Goal: Task Accomplishment & Management: Complete application form

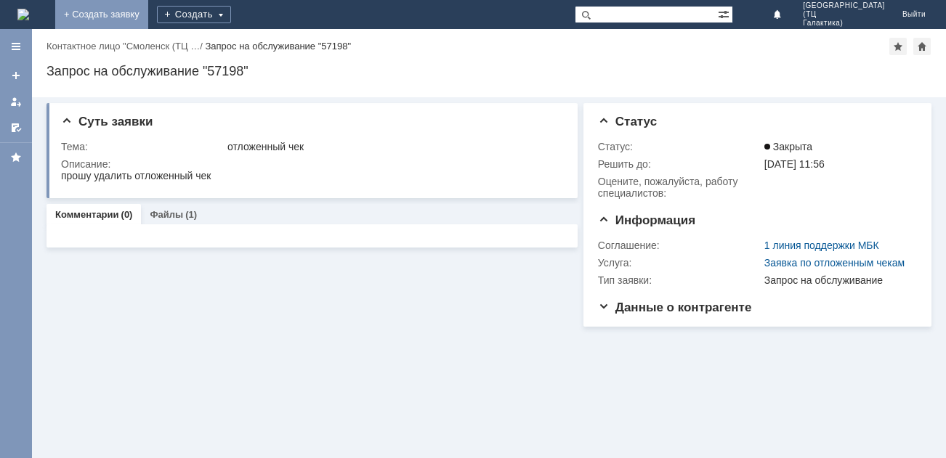
click at [148, 4] on link "+ Создать заявку" at bounding box center [101, 14] width 93 height 29
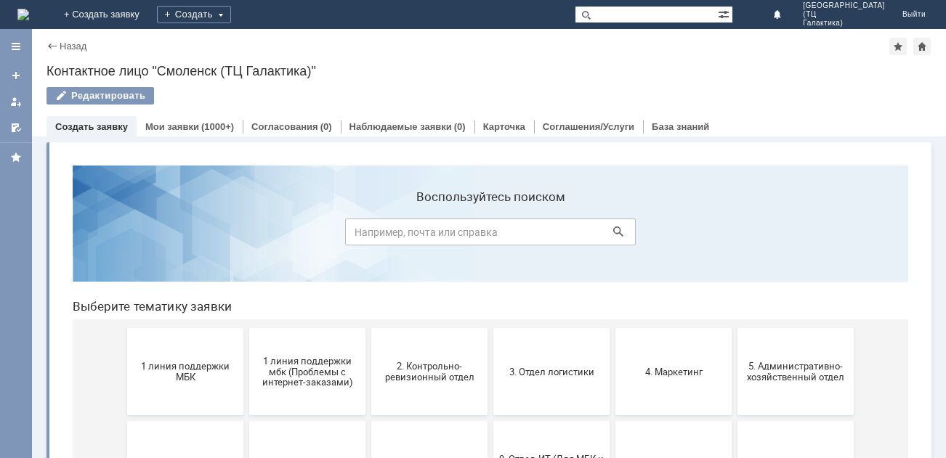
scroll to position [145, 0]
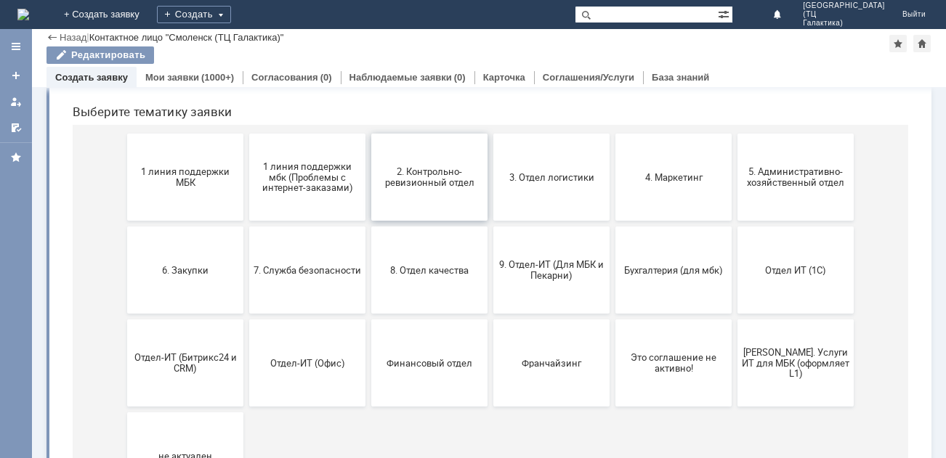
drag, startPoint x: 432, startPoint y: 174, endPoint x: 519, endPoint y: 208, distance: 93.3
click at [432, 174] on span "2. Контрольно-ревизионный отдел" at bounding box center [429, 177] width 107 height 22
click at [642, 190] on button "4. Маркетинг" at bounding box center [673, 177] width 116 height 87
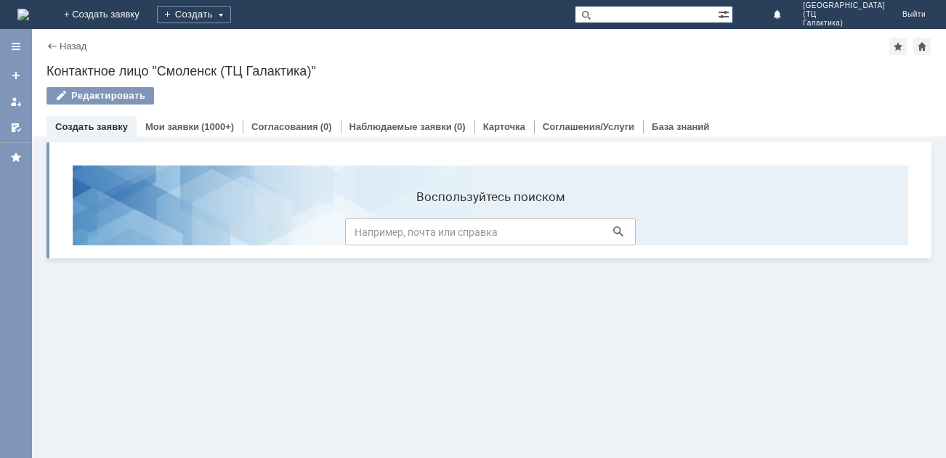
scroll to position [0, 0]
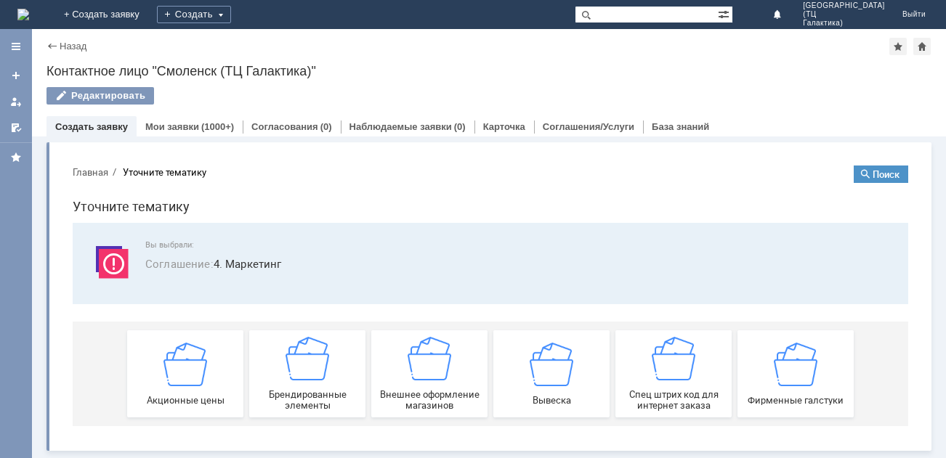
drag, startPoint x: 794, startPoint y: 396, endPoint x: 757, endPoint y: 392, distance: 37.3
click at [772, 394] on span "Фирменные галстуки" at bounding box center [795, 399] width 107 height 11
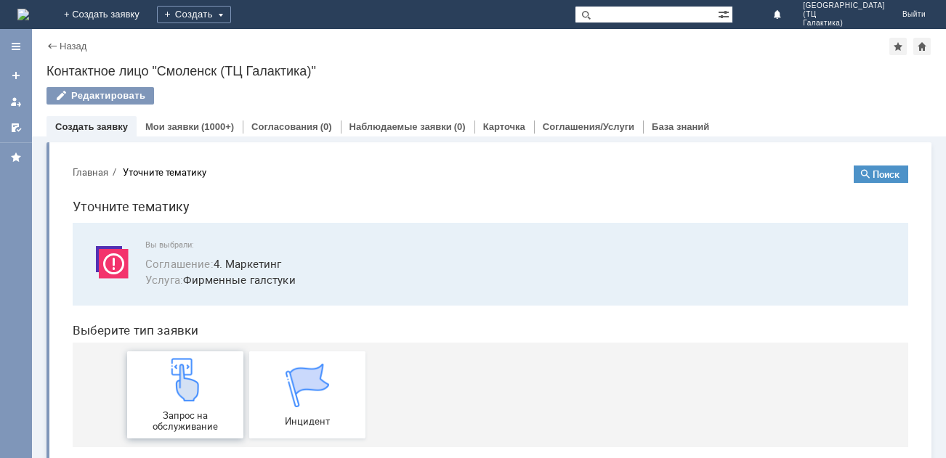
click at [155, 392] on div "Запрос на обслуживание" at bounding box center [184, 395] width 107 height 74
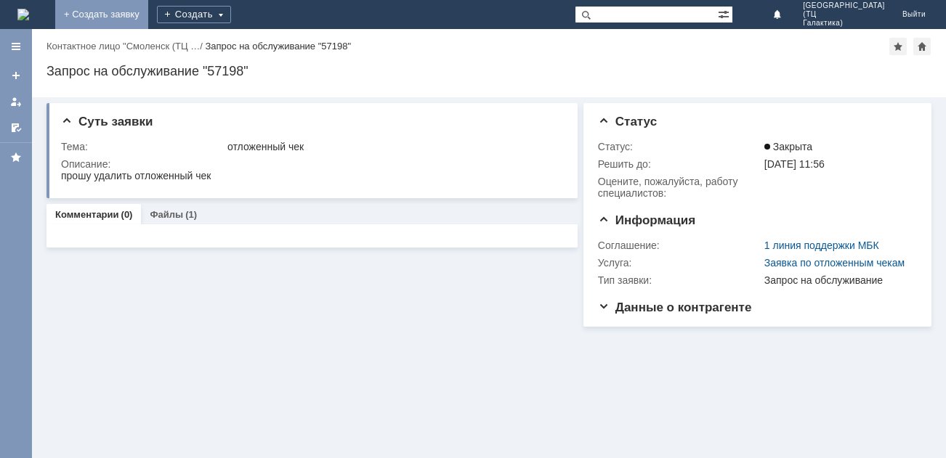
click at [148, 9] on link "+ Создать заявку" at bounding box center [101, 14] width 93 height 29
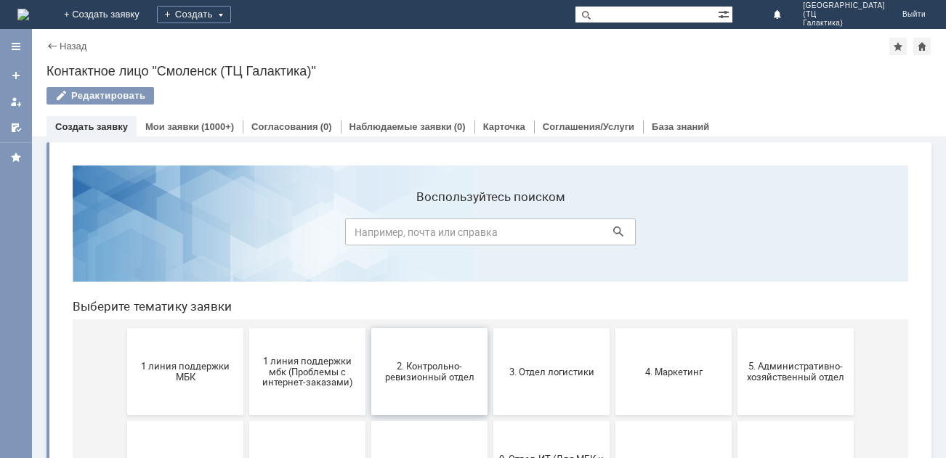
click at [391, 381] on span "2. Контрольно-ревизионный отдел" at bounding box center [429, 372] width 107 height 22
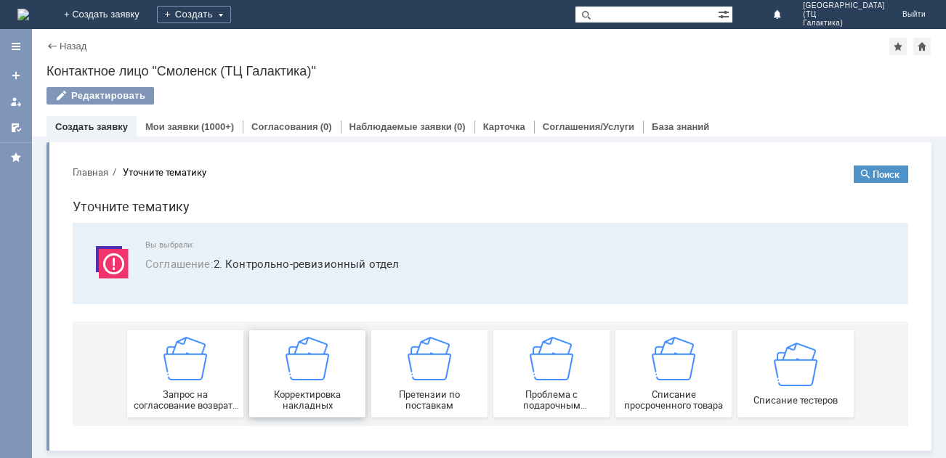
click at [341, 377] on div "Корректировка накладных" at bounding box center [306, 374] width 107 height 74
click at [415, 395] on span "Претензии по поставкам" at bounding box center [429, 400] width 107 height 22
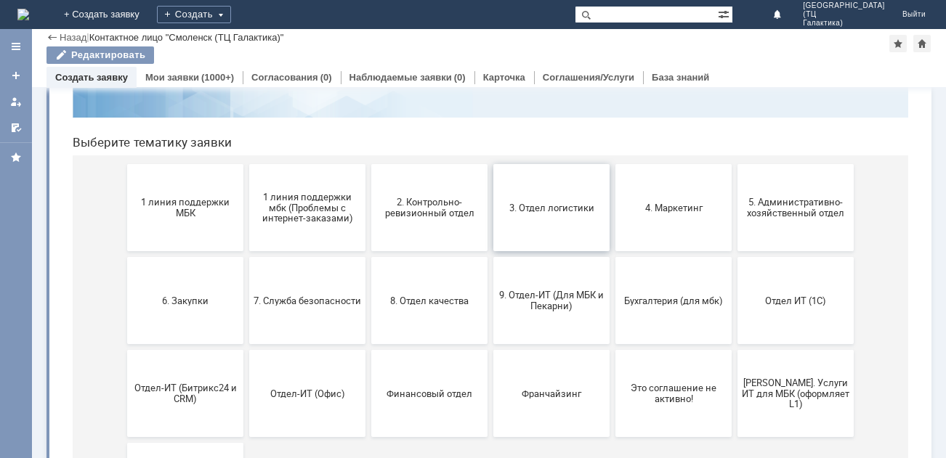
scroll to position [145, 0]
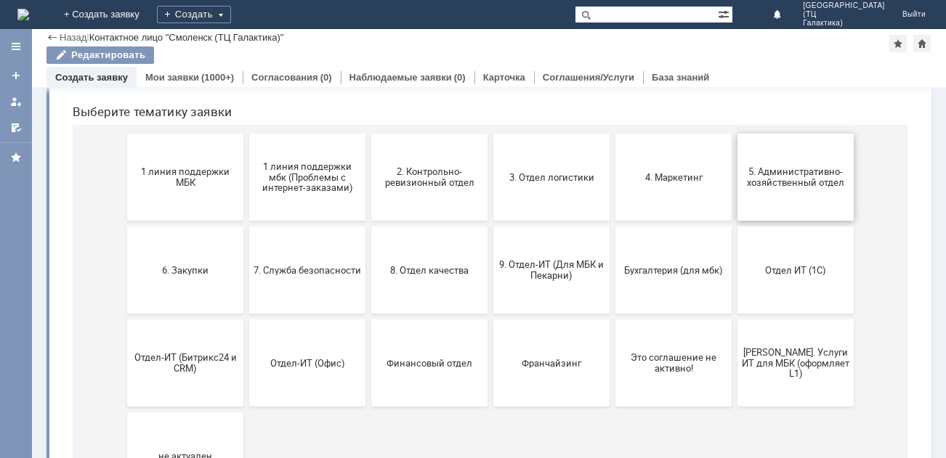
click at [809, 190] on button "5. Административно-хозяйственный отдел" at bounding box center [795, 177] width 116 height 87
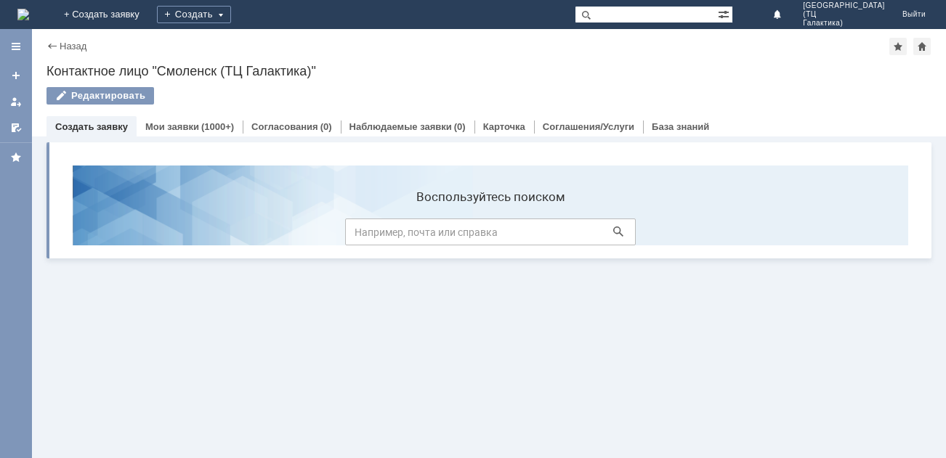
scroll to position [0, 0]
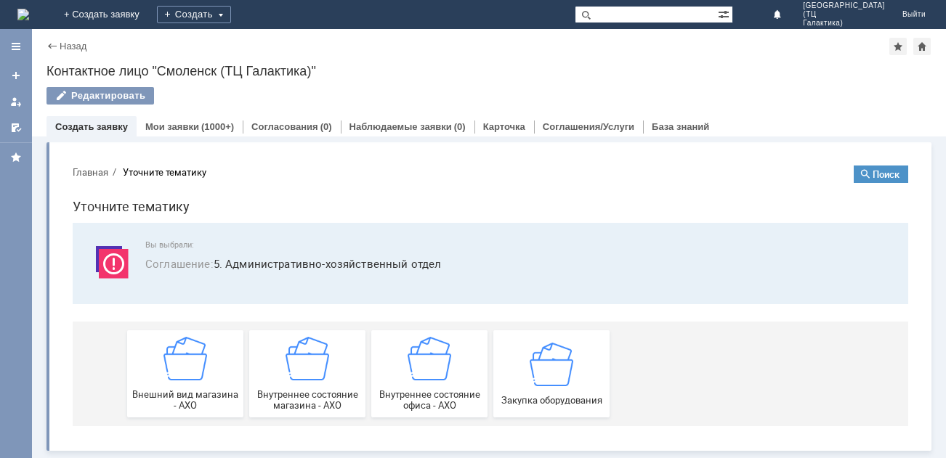
click at [684, 10] on input "text" at bounding box center [646, 14] width 143 height 17
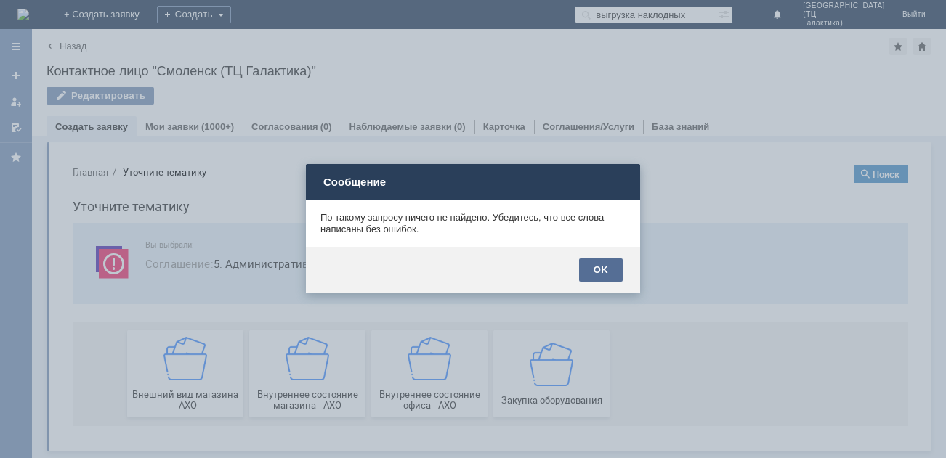
click at [612, 265] on div "OK" at bounding box center [601, 270] width 44 height 23
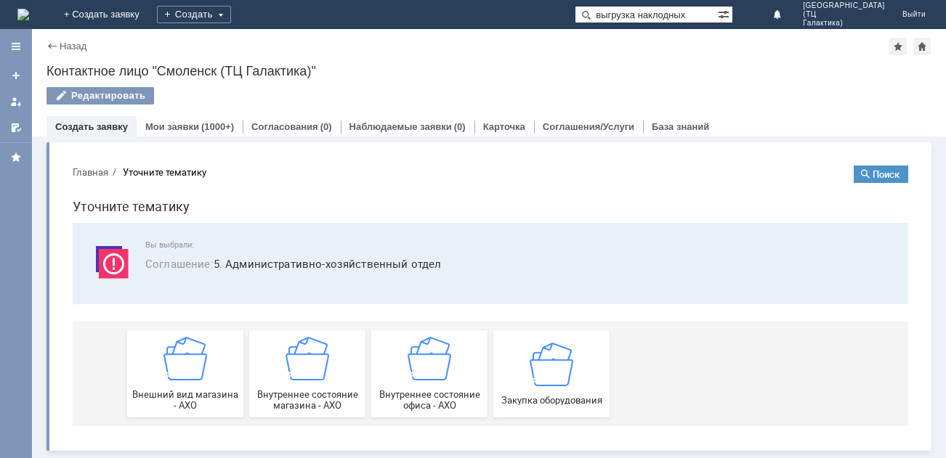
click at [718, 15] on input "выгрузка наклодных" at bounding box center [646, 14] width 143 height 17
type input "в"
click at [51, 47] on div "Назад" at bounding box center [66, 46] width 40 height 11
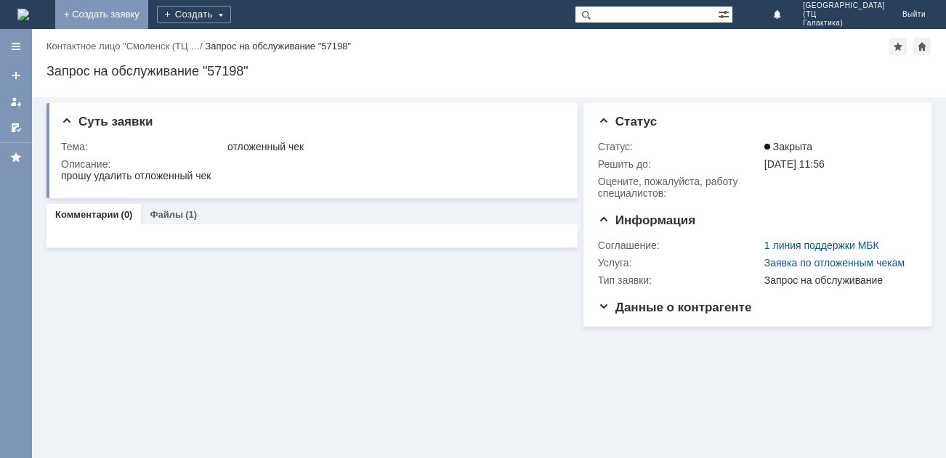
click at [148, 9] on link "+ Создать заявку" at bounding box center [101, 14] width 93 height 29
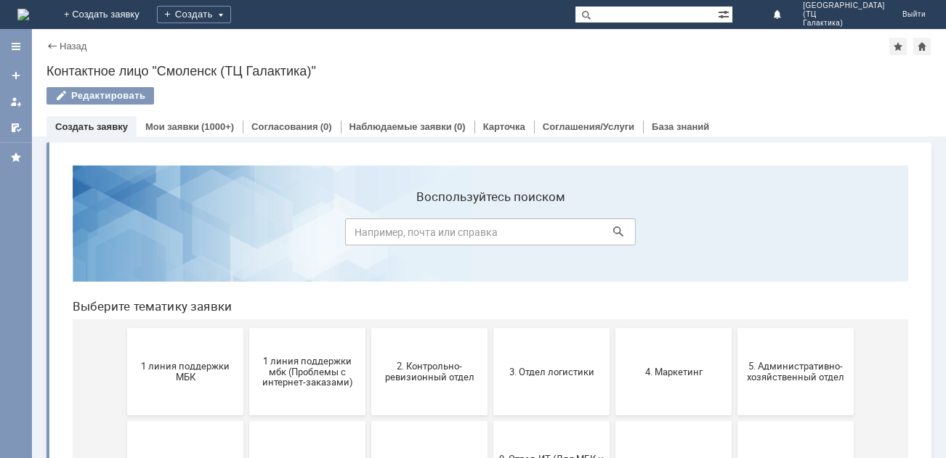
click at [471, 226] on input at bounding box center [490, 232] width 291 height 27
type input "выгрузить накладные"
click at [608, 239] on button at bounding box center [618, 232] width 20 height 20
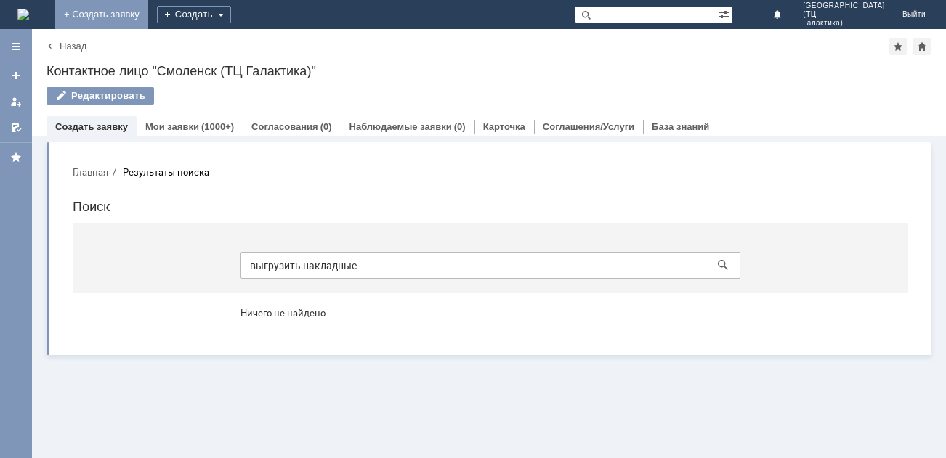
click at [148, 11] on link "+ Создать заявку" at bounding box center [101, 14] width 93 height 29
click at [148, 12] on link "+ Создать заявку" at bounding box center [101, 14] width 93 height 29
click at [361, 272] on input "выгрузить накладные" at bounding box center [490, 265] width 500 height 27
type input "в"
click at [148, 3] on link "+ Создать заявку" at bounding box center [101, 14] width 93 height 29
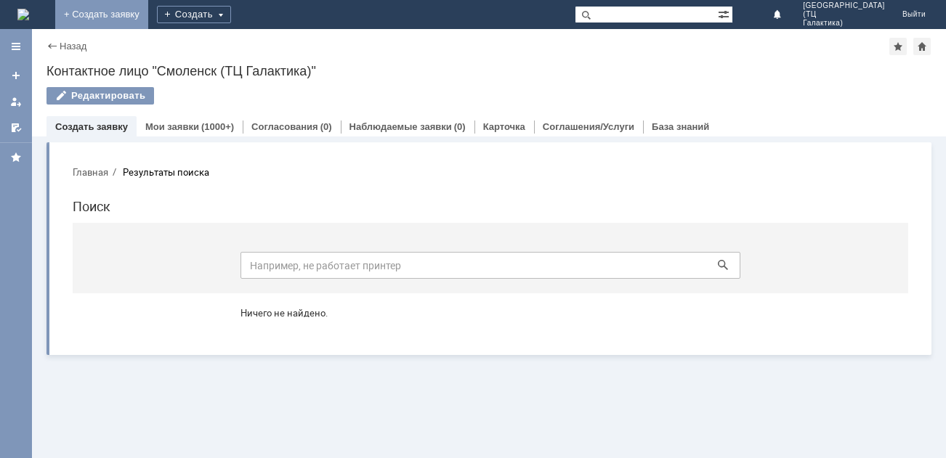
click at [148, 15] on link "+ Создать заявку" at bounding box center [101, 14] width 93 height 29
click at [148, 7] on link "+ Создать заявку" at bounding box center [101, 14] width 93 height 29
click at [18, 74] on div at bounding box center [16, 76] width 12 height 12
click at [53, 43] on div "Назад" at bounding box center [66, 46] width 40 height 11
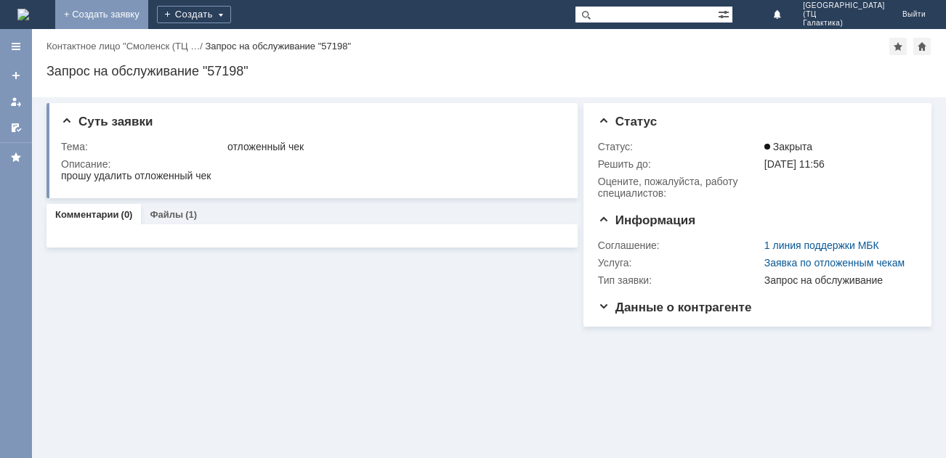
click at [148, 12] on link "+ Создать заявку" at bounding box center [101, 14] width 93 height 29
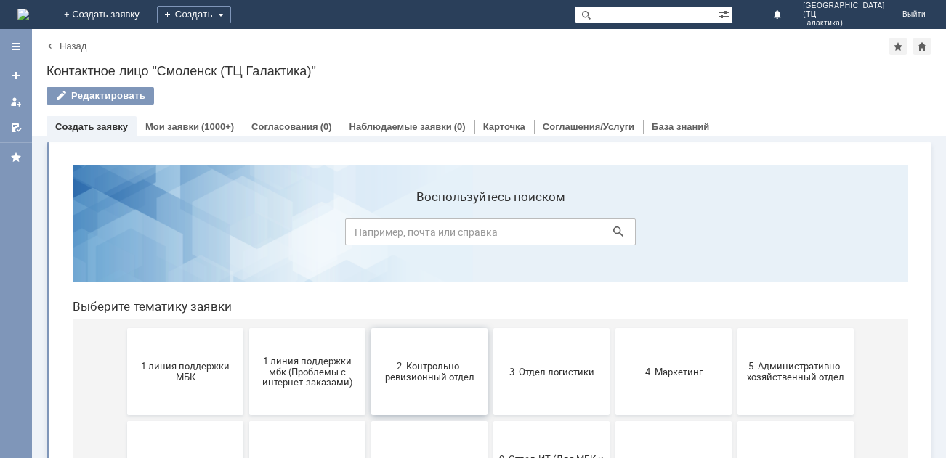
click at [450, 375] on span "2. Контрольно-ревизионный отдел" at bounding box center [429, 372] width 107 height 22
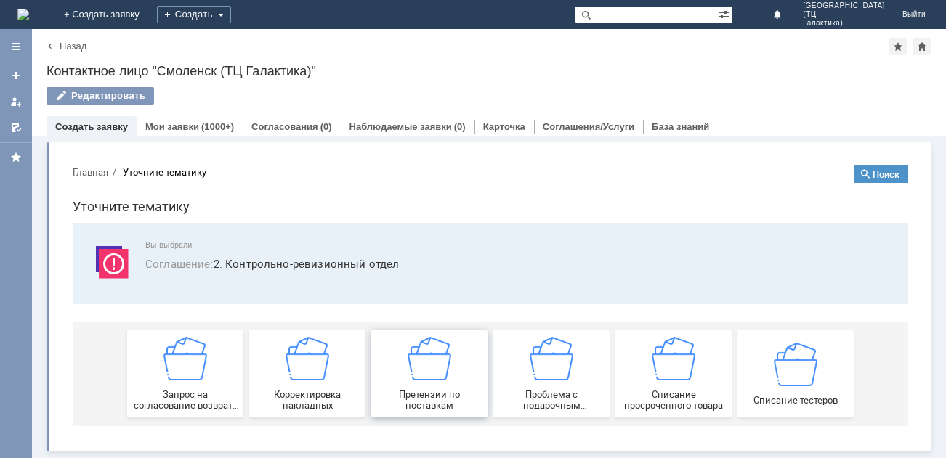
click at [437, 402] on span "Претензии по поставкам" at bounding box center [429, 400] width 107 height 22
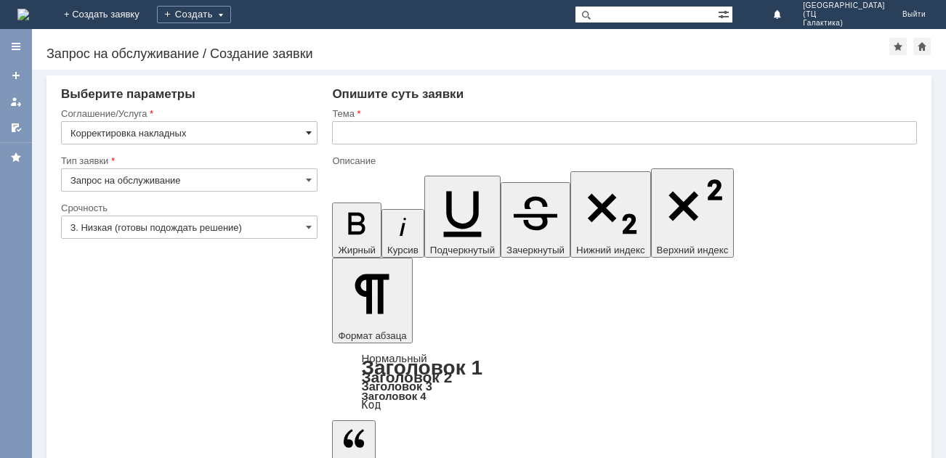
click at [308, 127] on span at bounding box center [309, 133] width 6 height 12
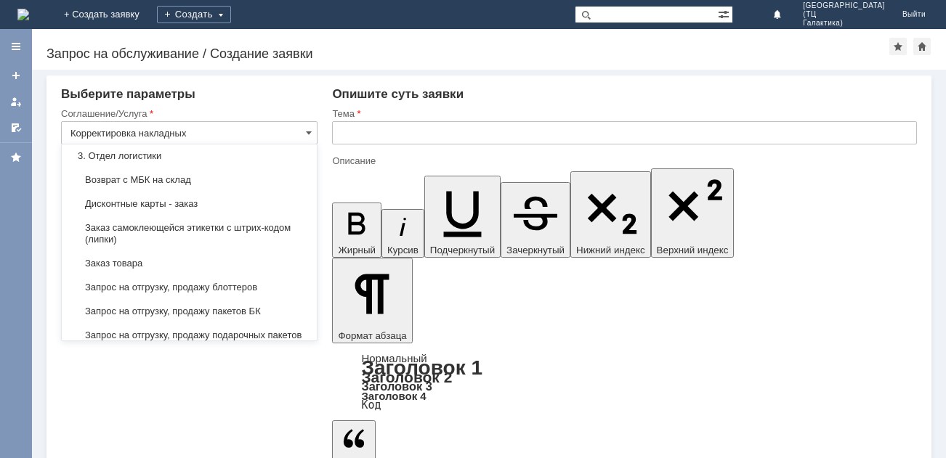
scroll to position [363, 0]
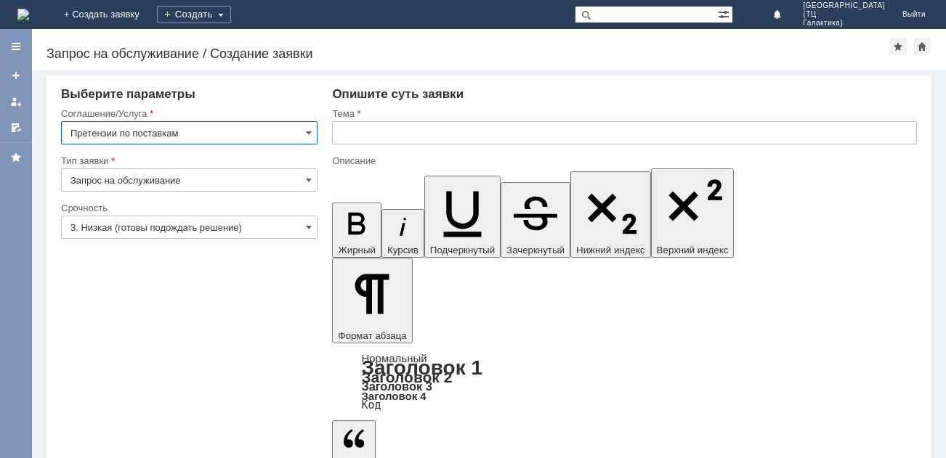
click at [296, 129] on input "Претензии по поставкам" at bounding box center [189, 132] width 256 height 23
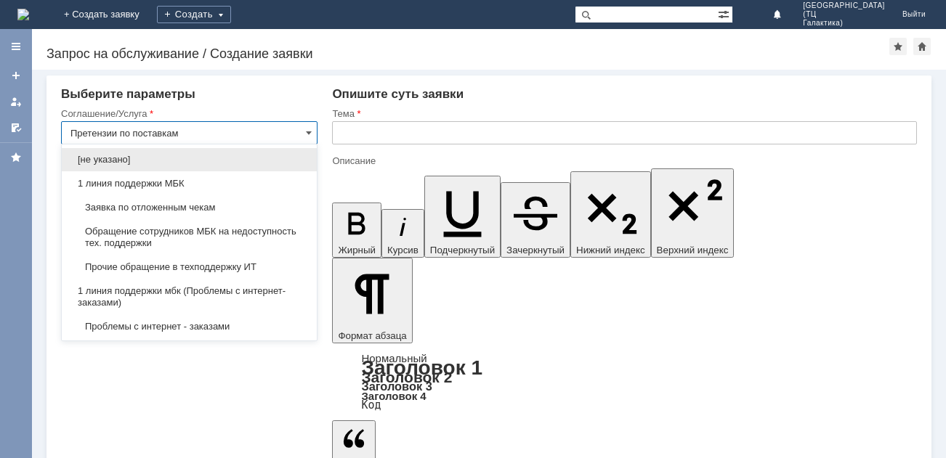
scroll to position [277, 0]
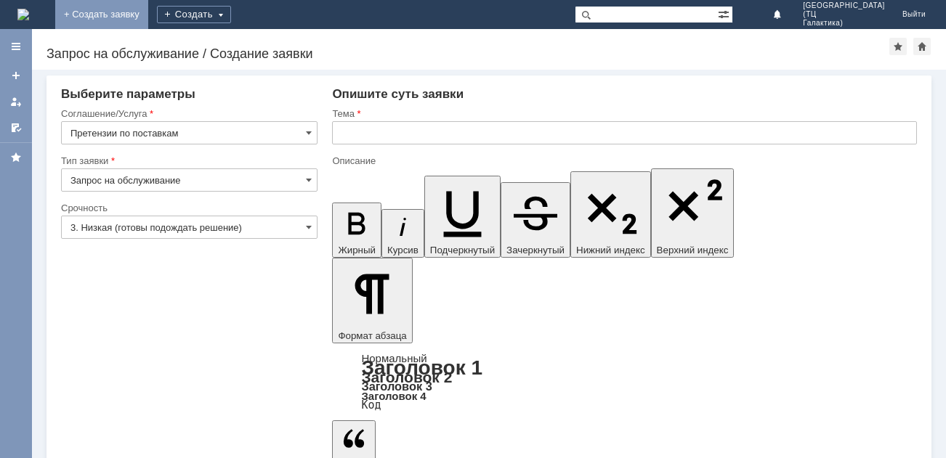
click at [148, 9] on link "+ Создать заявку" at bounding box center [101, 14] width 93 height 29
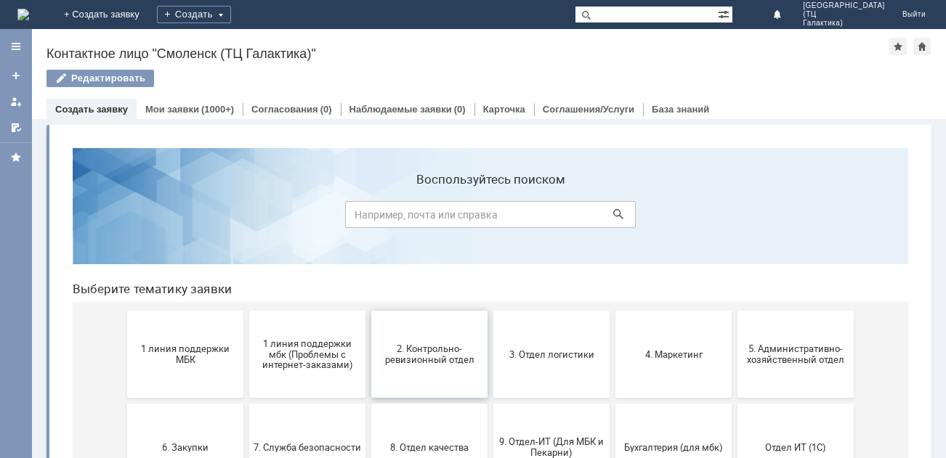
click at [420, 338] on button "2. Контрольно-ревизионный отдел" at bounding box center [429, 354] width 116 height 87
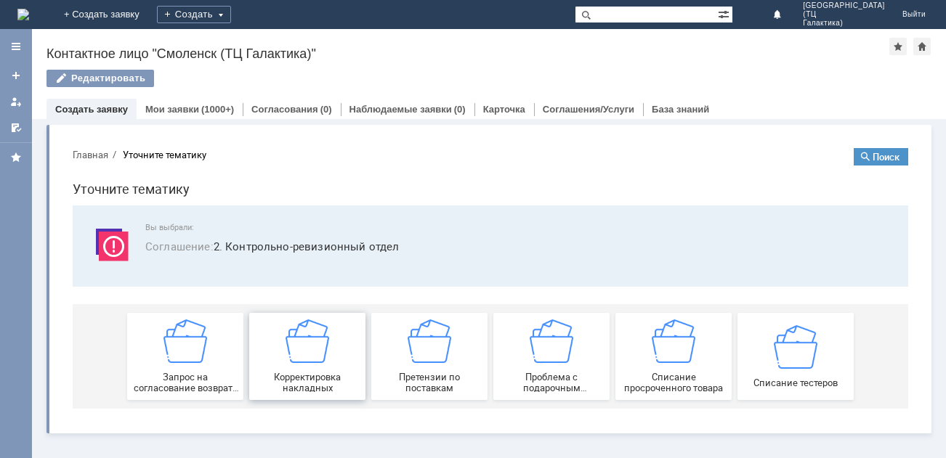
click at [287, 377] on span "Корректировка накладных" at bounding box center [306, 383] width 107 height 22
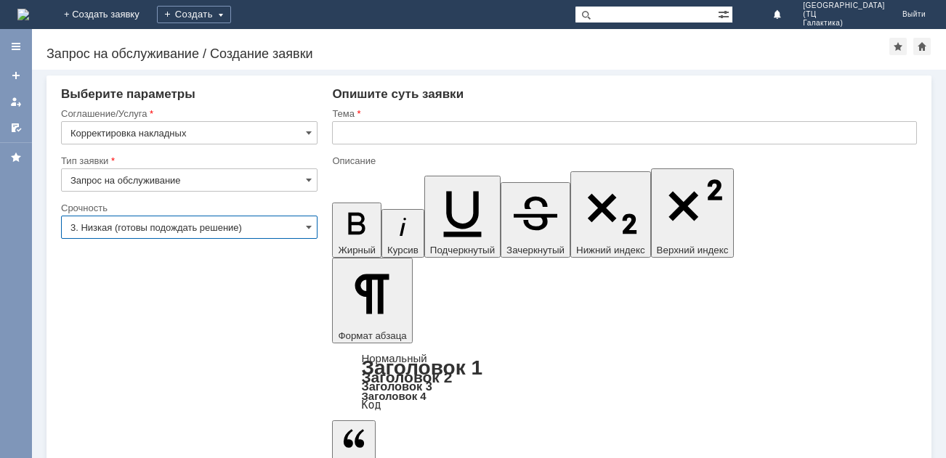
click at [300, 227] on input "3. Низкая (готовы подождать решение)" at bounding box center [189, 227] width 256 height 23
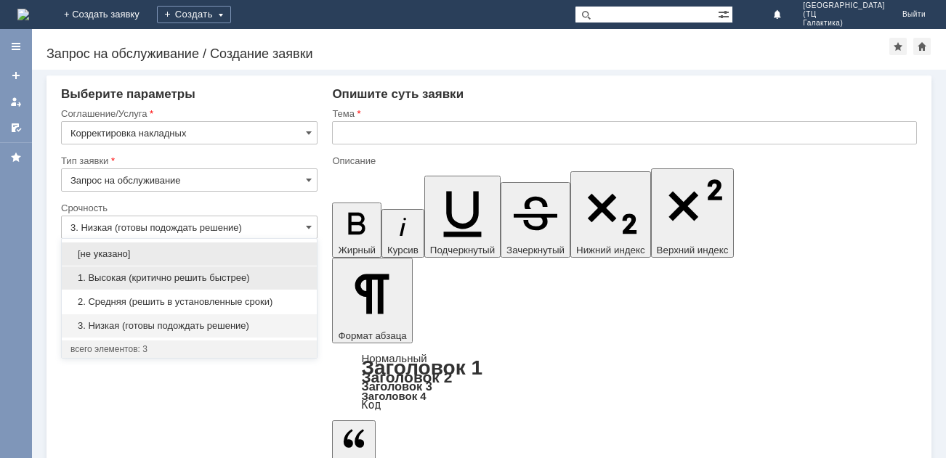
click at [182, 273] on span "1. Высокая (критично решить быстрее)" at bounding box center [189, 278] width 238 height 12
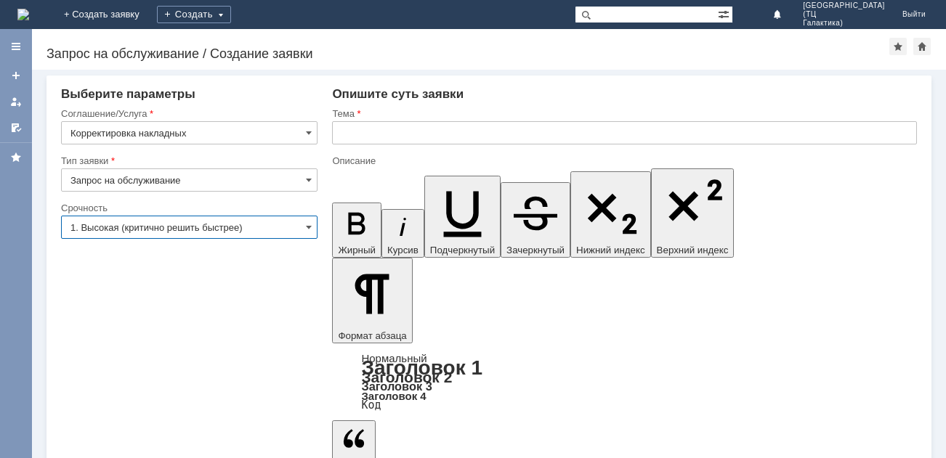
type input "1. Высокая (критично решить быстрее)"
click at [364, 137] on input "text" at bounding box center [624, 132] width 585 height 23
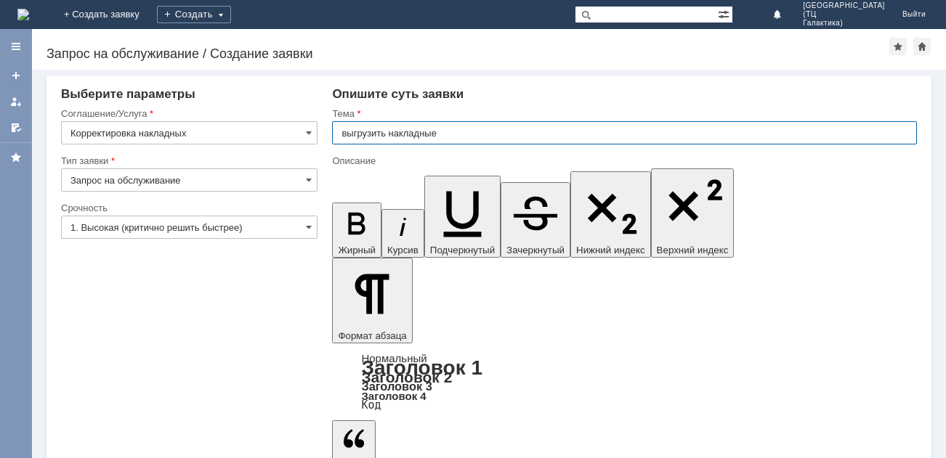
type input "выгрузить накладные"
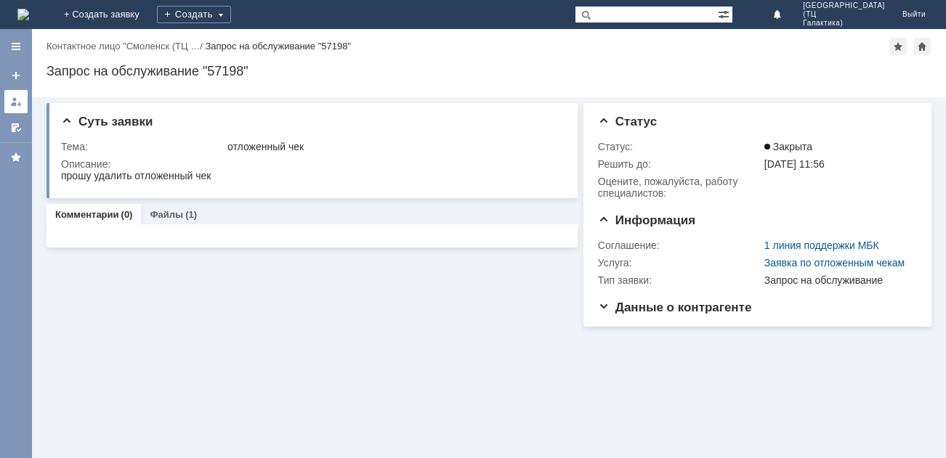
click at [15, 105] on div at bounding box center [16, 102] width 12 height 12
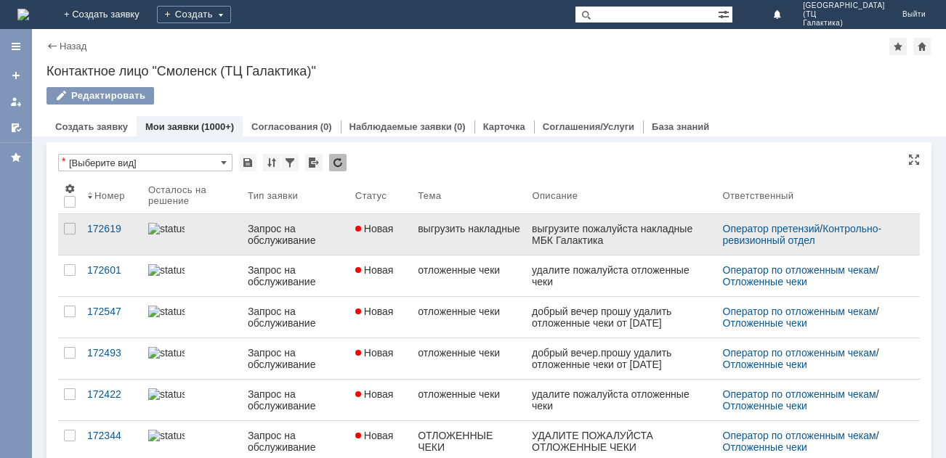
click at [292, 240] on div "Запрос на обслуживание" at bounding box center [296, 234] width 96 height 23
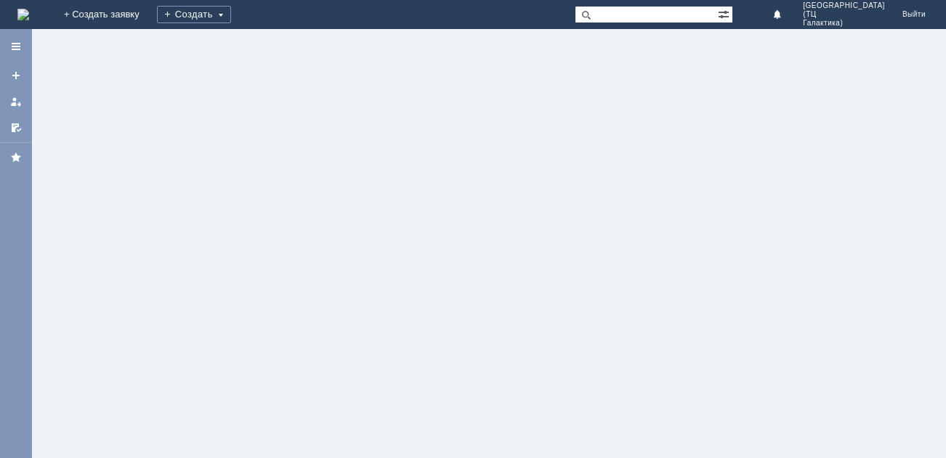
click at [292, 240] on div at bounding box center [489, 243] width 914 height 429
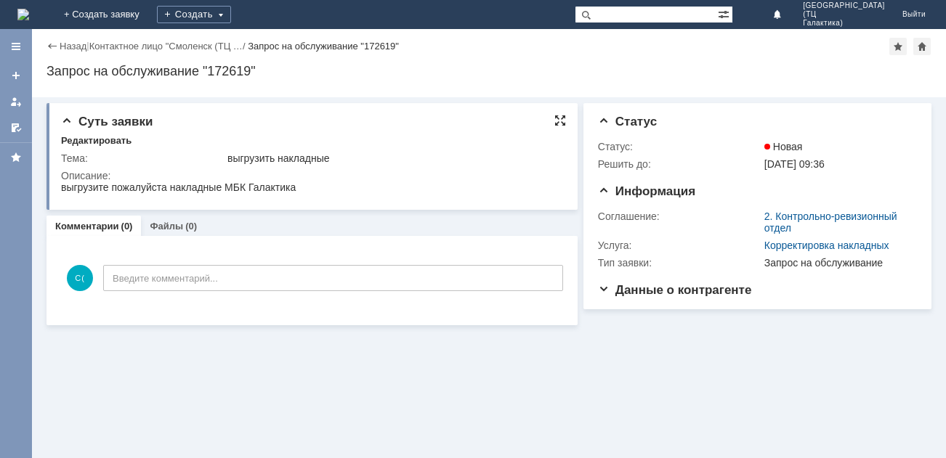
click at [558, 122] on div at bounding box center [560, 121] width 12 height 12
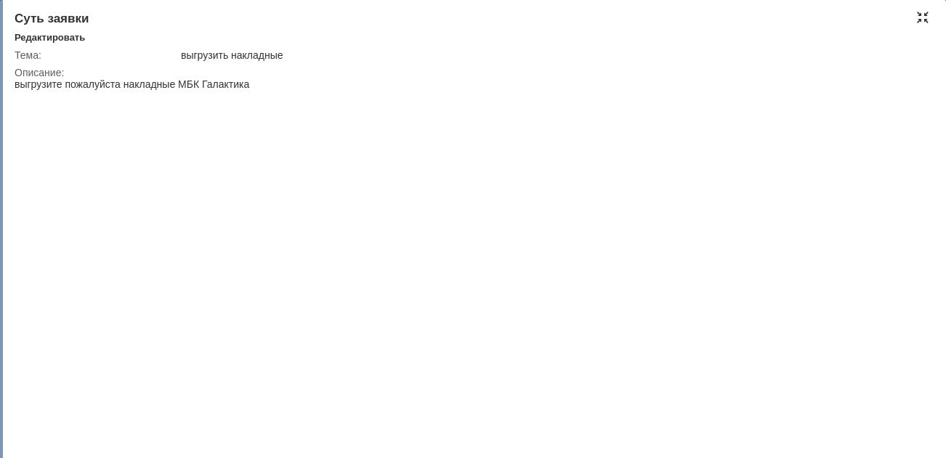
click at [922, 20] on div at bounding box center [923, 18] width 12 height 12
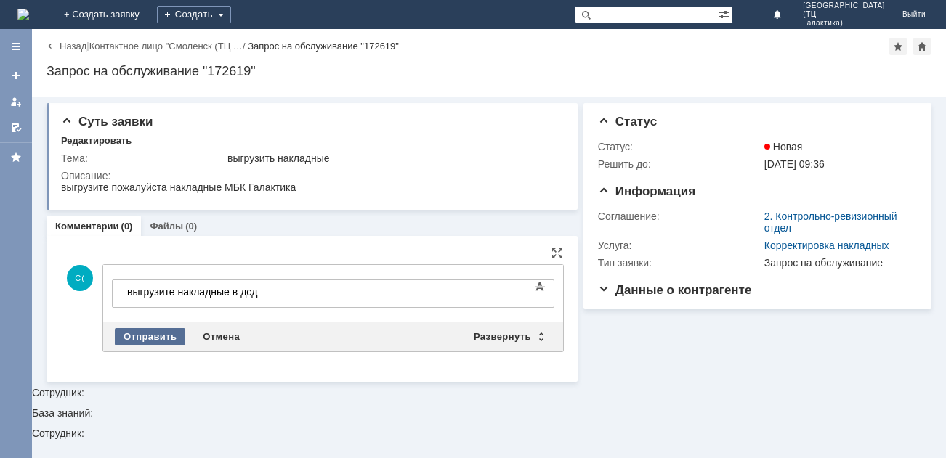
click at [158, 336] on div "Отправить" at bounding box center [150, 336] width 70 height 17
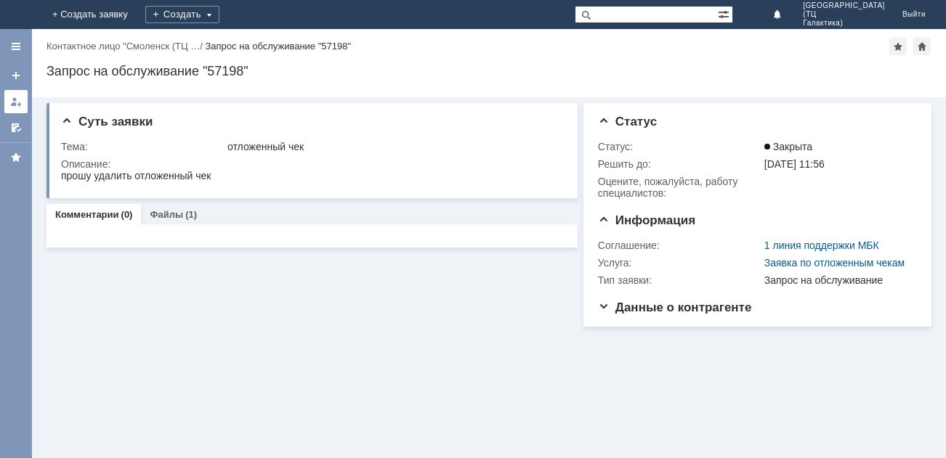
click at [20, 100] on div at bounding box center [16, 102] width 12 height 12
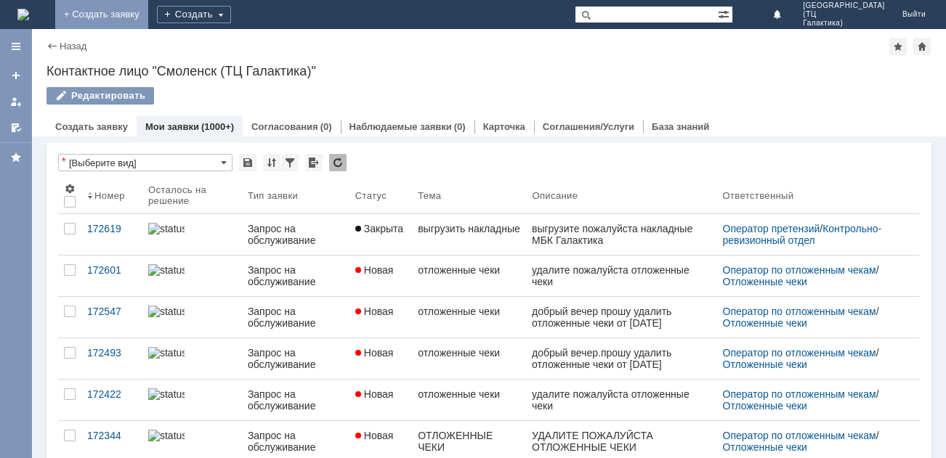
click at [148, 15] on link "+ Создать заявку" at bounding box center [101, 14] width 93 height 29
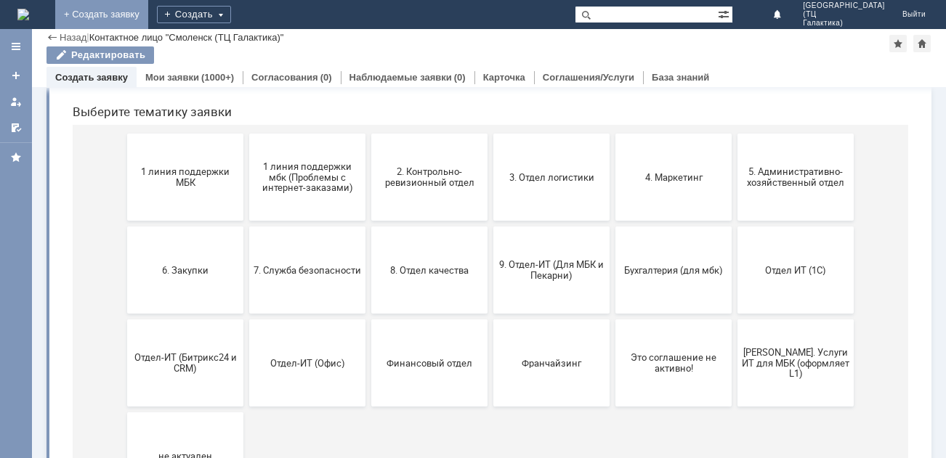
scroll to position [218, 0]
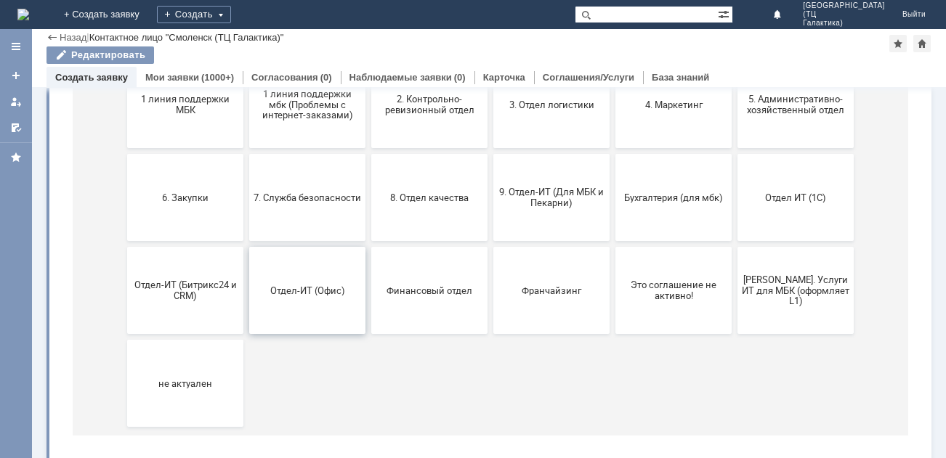
click at [280, 294] on span "Отдел-ИТ (Офис)" at bounding box center [306, 290] width 107 height 11
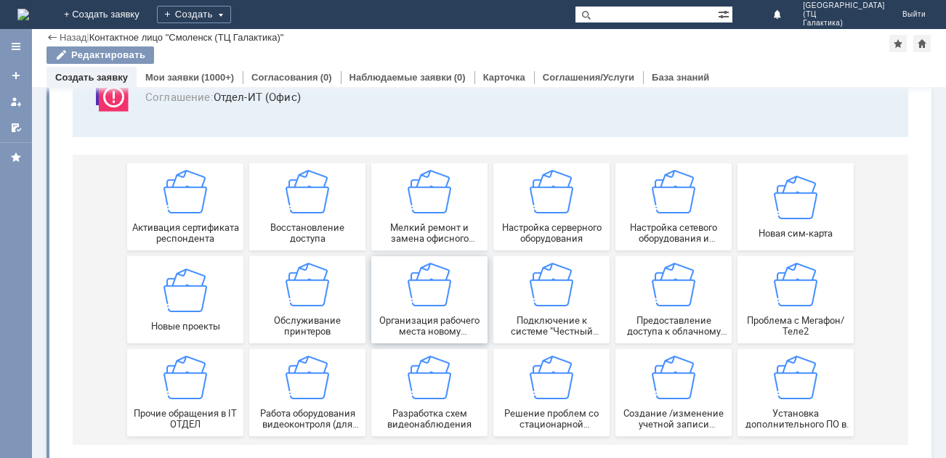
scroll to position [136, 0]
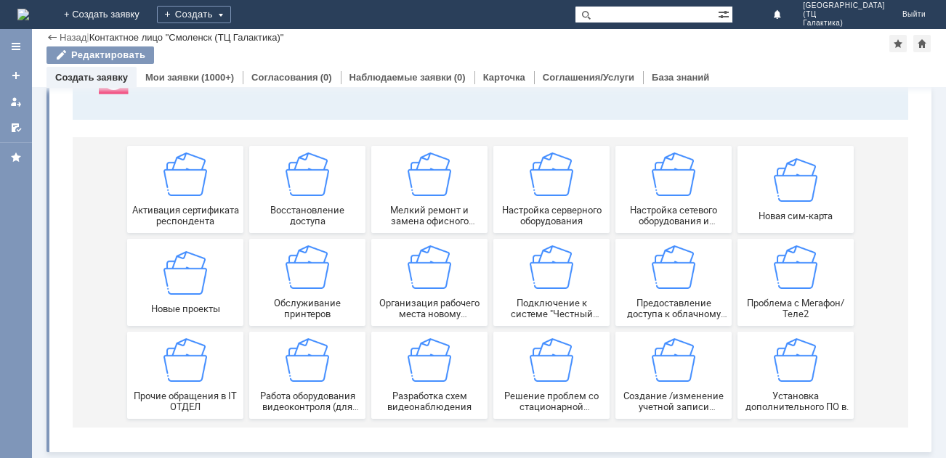
click at [51, 41] on div "Назад" at bounding box center [66, 37] width 40 height 11
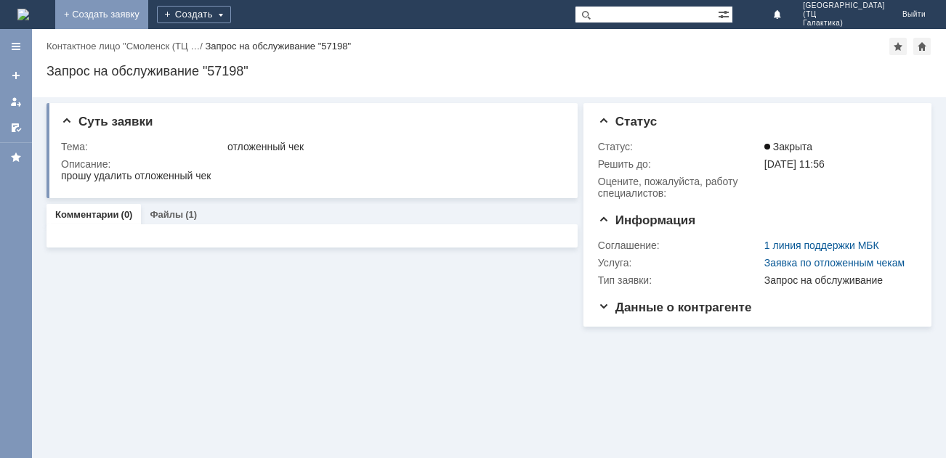
click at [148, 20] on link "+ Создать заявку" at bounding box center [101, 14] width 93 height 29
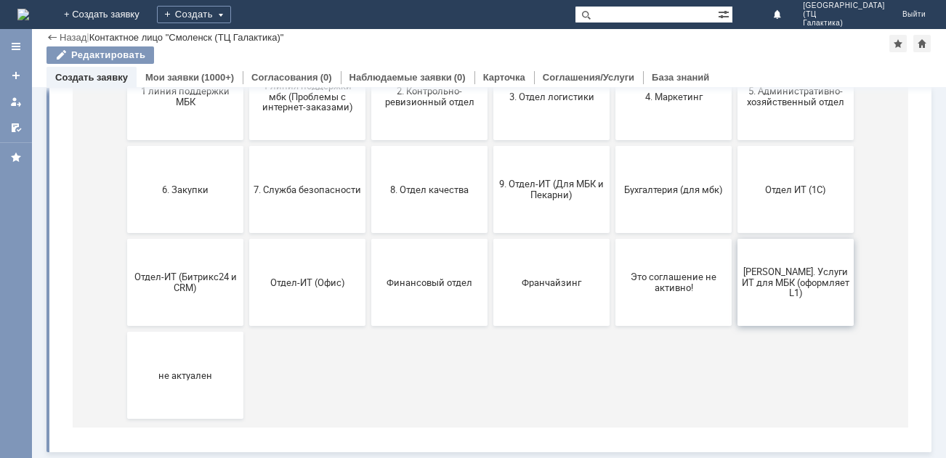
scroll to position [227, 0]
click at [782, 192] on span "Отдел ИТ (1С)" at bounding box center [795, 189] width 107 height 11
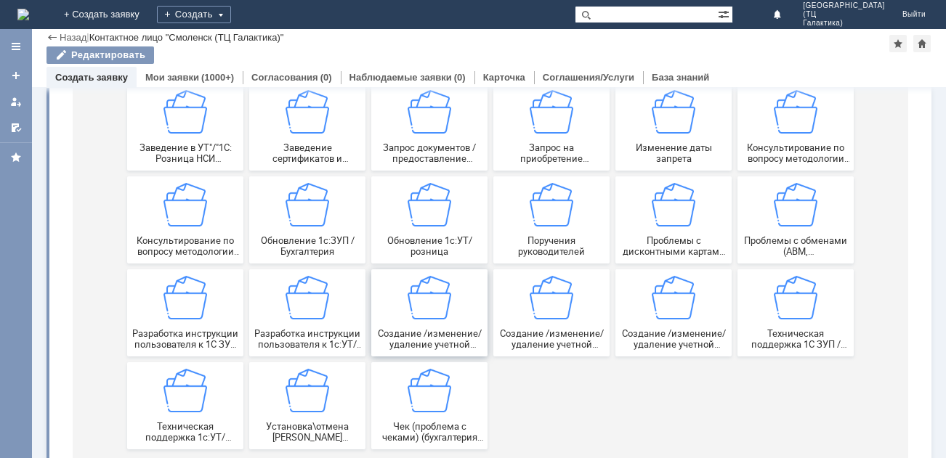
scroll to position [322, 0]
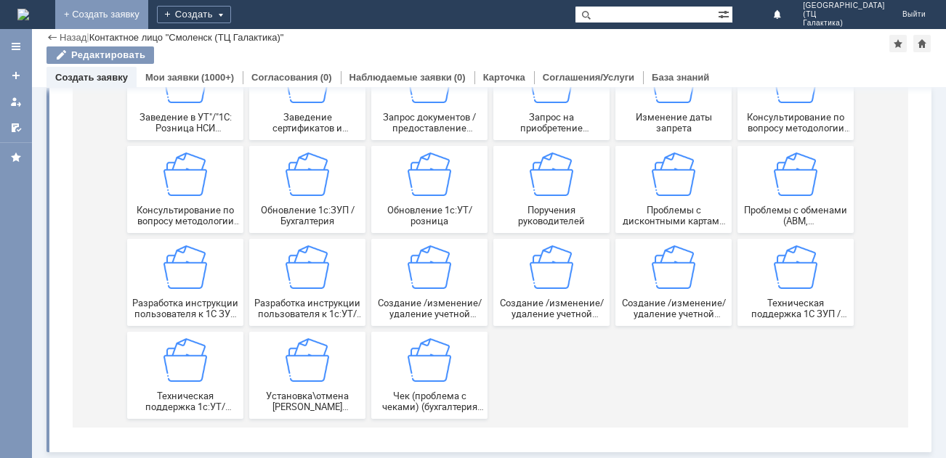
click at [148, 7] on link "+ Создать заявку" at bounding box center [101, 14] width 93 height 29
click at [148, 10] on link "+ Создать заявку" at bounding box center [101, 14] width 93 height 29
click at [55, 40] on div "Назад" at bounding box center [66, 37] width 40 height 11
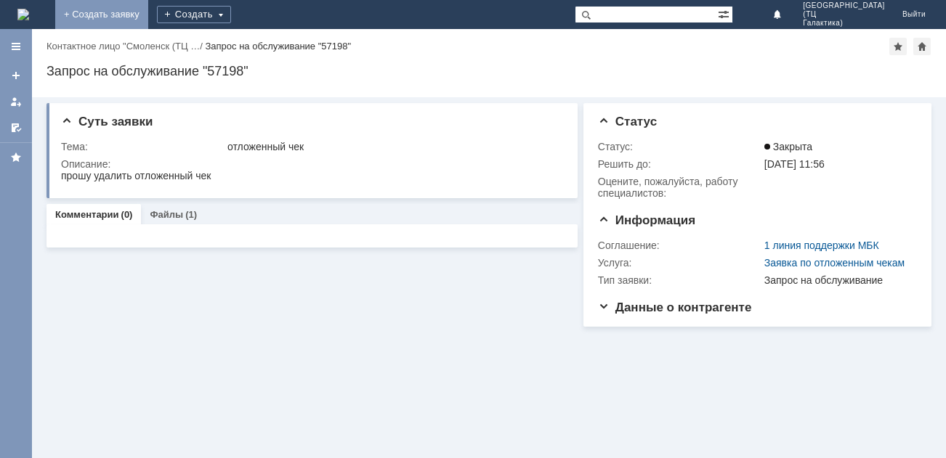
click at [148, 15] on link "+ Создать заявку" at bounding box center [101, 14] width 93 height 29
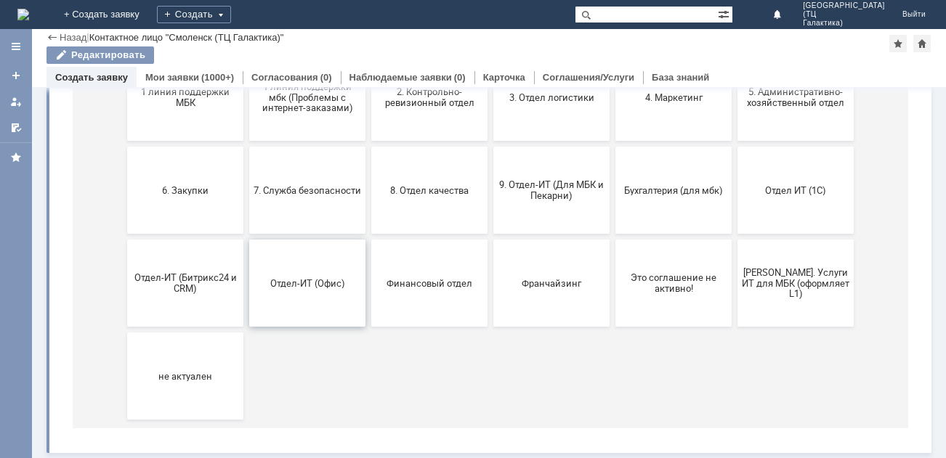
scroll to position [227, 0]
click at [295, 310] on button "Отдел-ИТ (Офис)" at bounding box center [307, 282] width 116 height 87
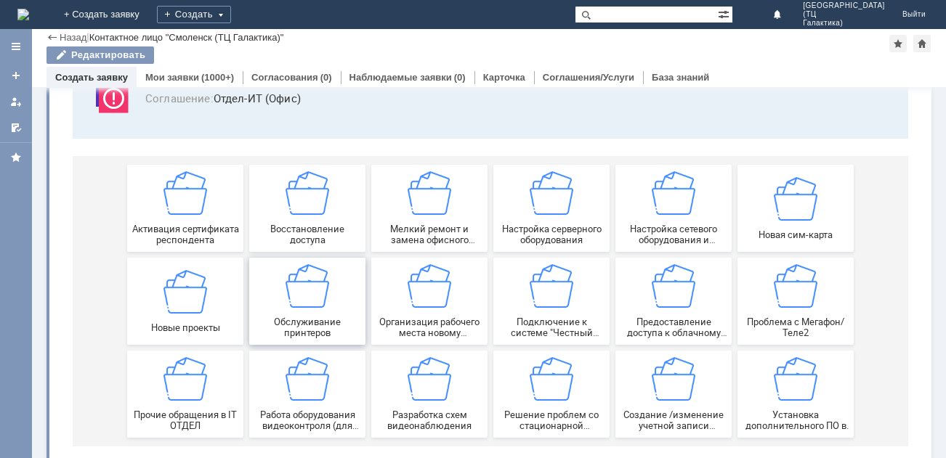
scroll to position [136, 0]
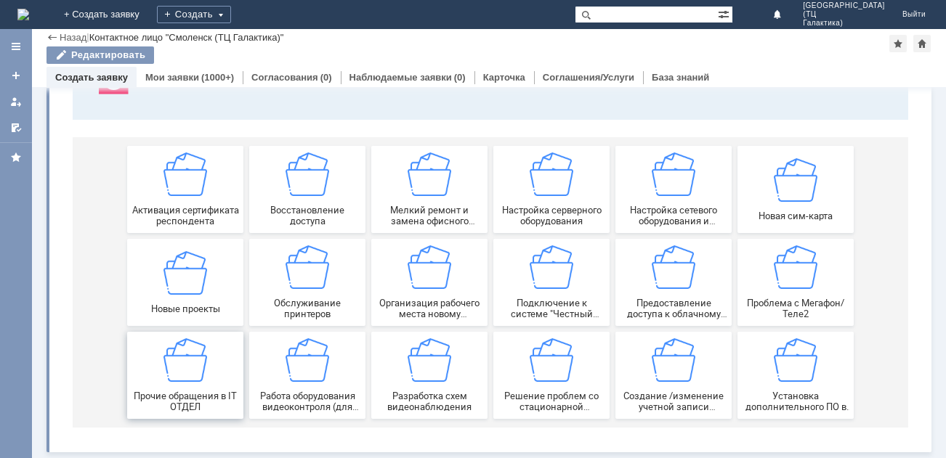
click at [208, 350] on div "Прочие обращения в IT ОТДЕЛ" at bounding box center [184, 375] width 107 height 74
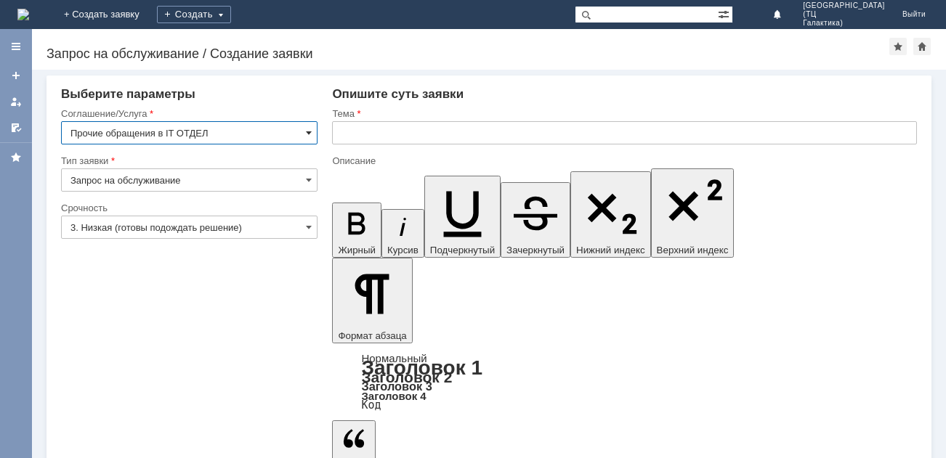
click at [307, 128] on span at bounding box center [309, 133] width 6 height 12
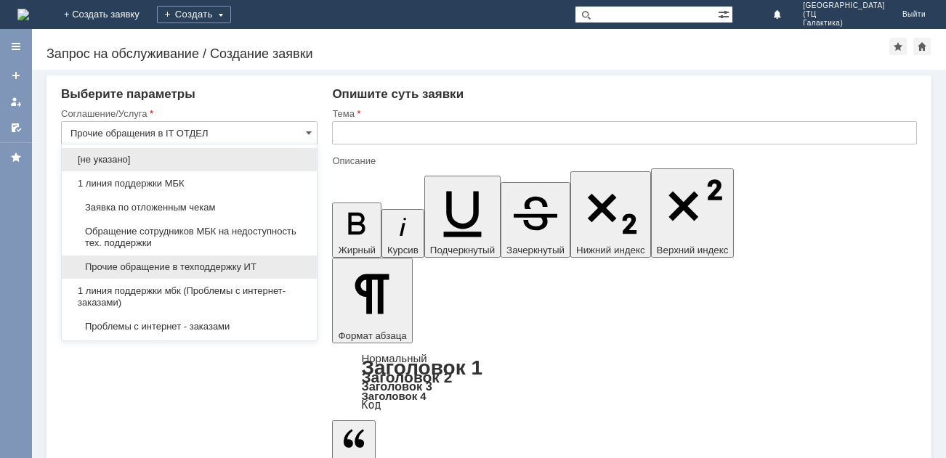
click at [206, 264] on span "Прочие обращение в техподдержку ИТ" at bounding box center [189, 267] width 238 height 12
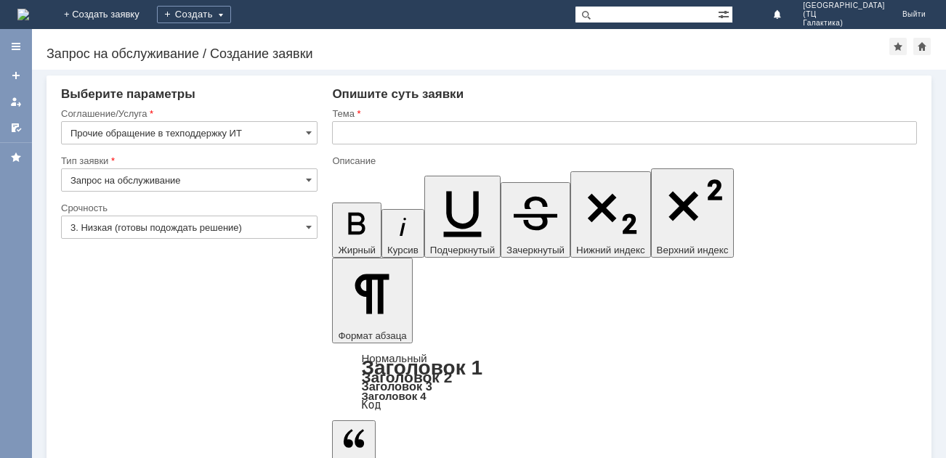
type input "Прочие обращение в техподдержку ИТ"
click at [305, 226] on input "3. Низкая (готовы подождать решение)" at bounding box center [189, 227] width 256 height 23
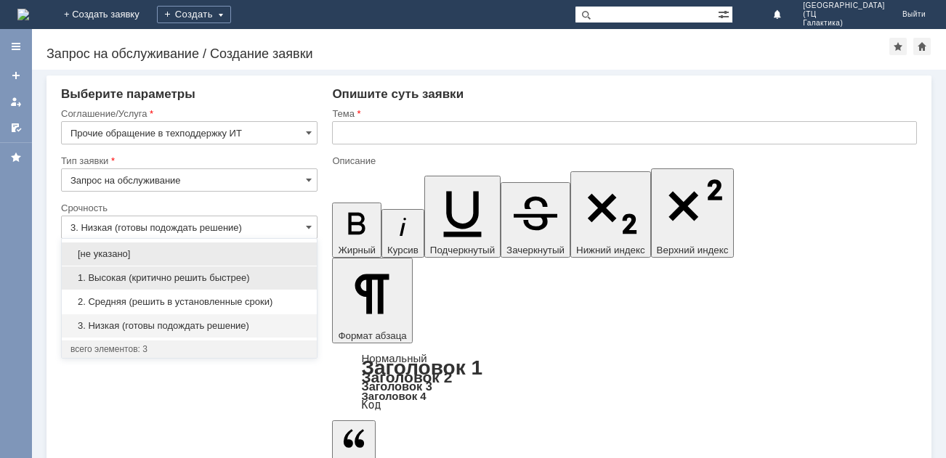
click at [177, 283] on span "1. Высокая (критично решить быстрее)" at bounding box center [189, 278] width 238 height 12
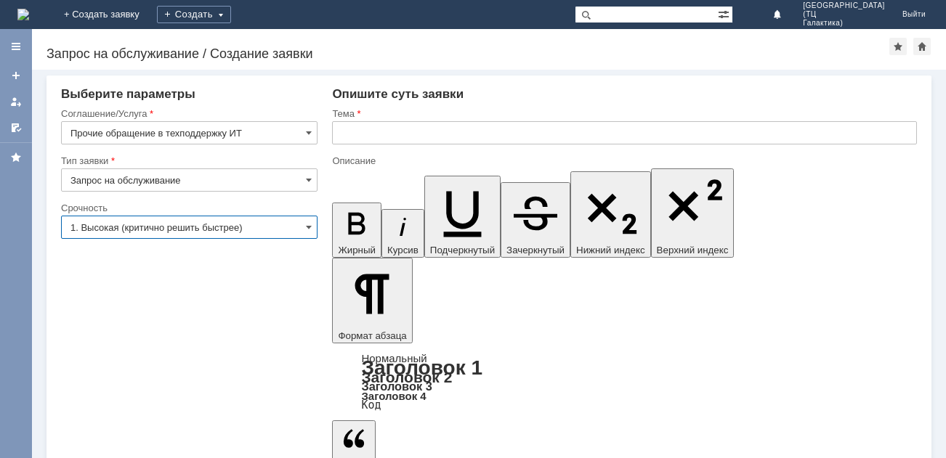
type input "1. Высокая (критично решить быстрее)"
click at [374, 141] on input "text" at bounding box center [624, 132] width 585 height 23
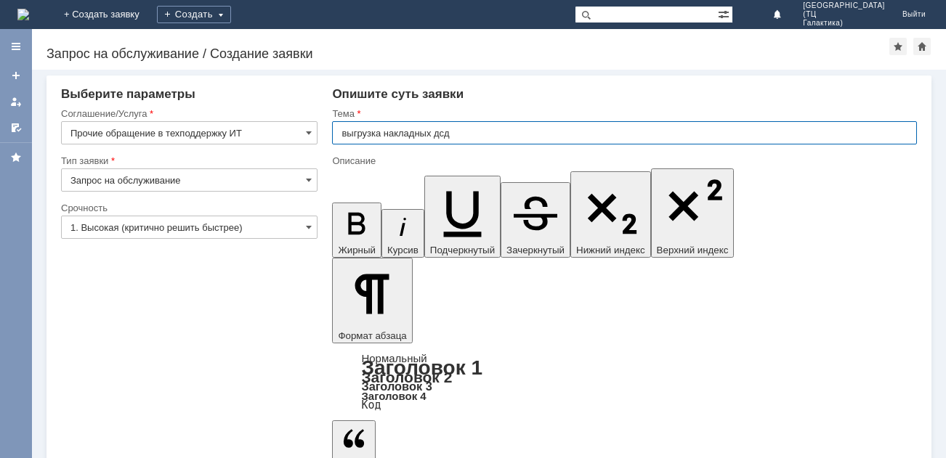
type input "выгрузка накладных дсд"
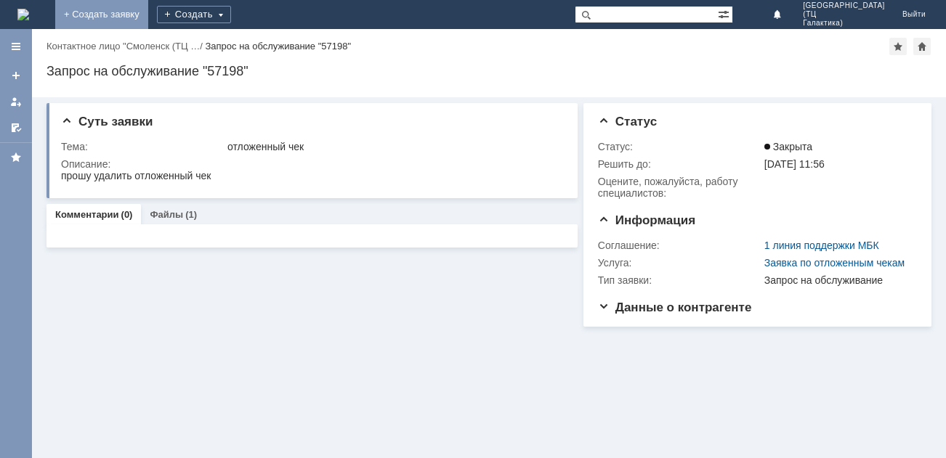
click at [148, 15] on link "+ Создать заявку" at bounding box center [101, 14] width 93 height 29
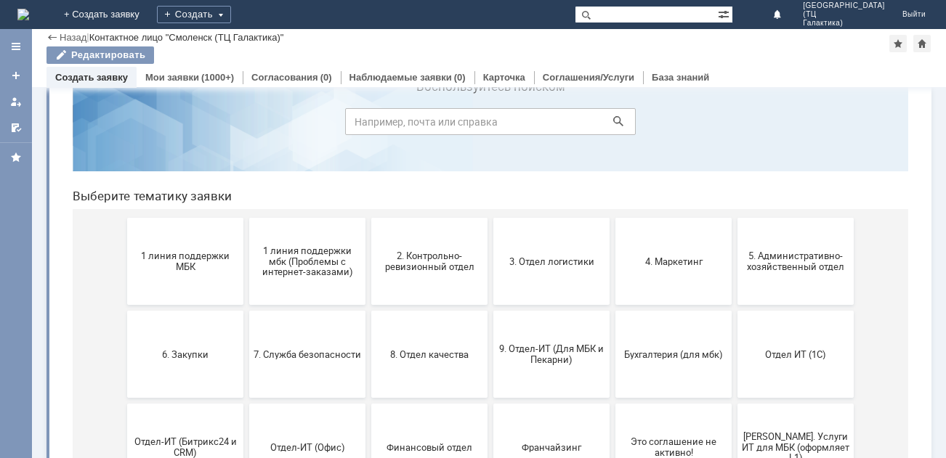
scroll to position [145, 0]
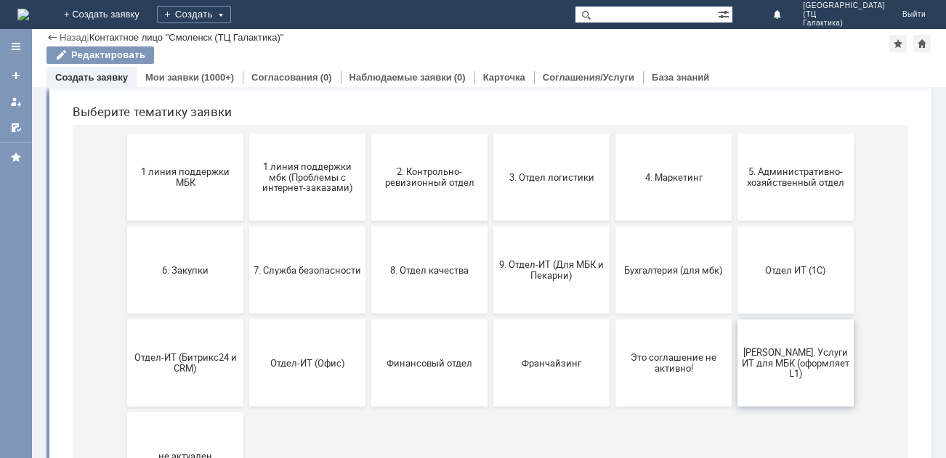
drag, startPoint x: 783, startPoint y: 374, endPoint x: 808, endPoint y: 333, distance: 48.6
click at [783, 374] on button "[PERSON_NAME]. Услуги ИТ для МБК (оформляет L1)" at bounding box center [795, 363] width 116 height 87
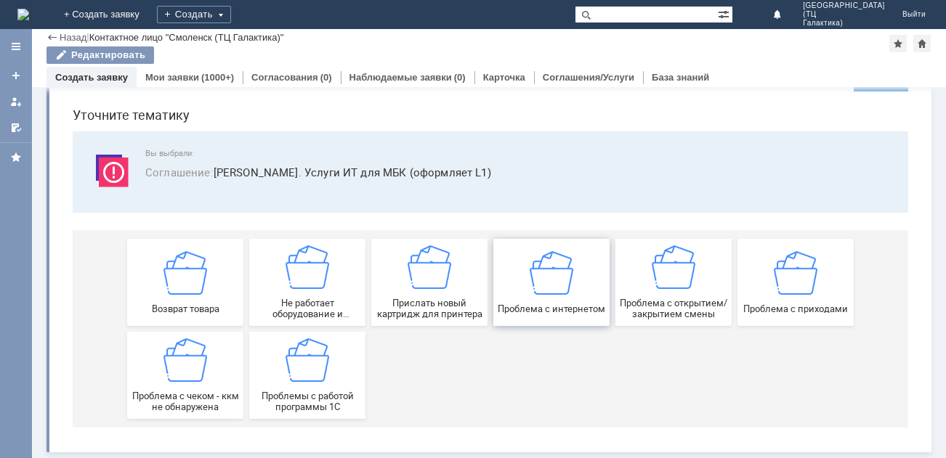
scroll to position [43, 0]
click at [72, 79] on link "Создать заявку" at bounding box center [91, 77] width 73 height 11
click at [52, 41] on div "Назад" at bounding box center [66, 37] width 40 height 11
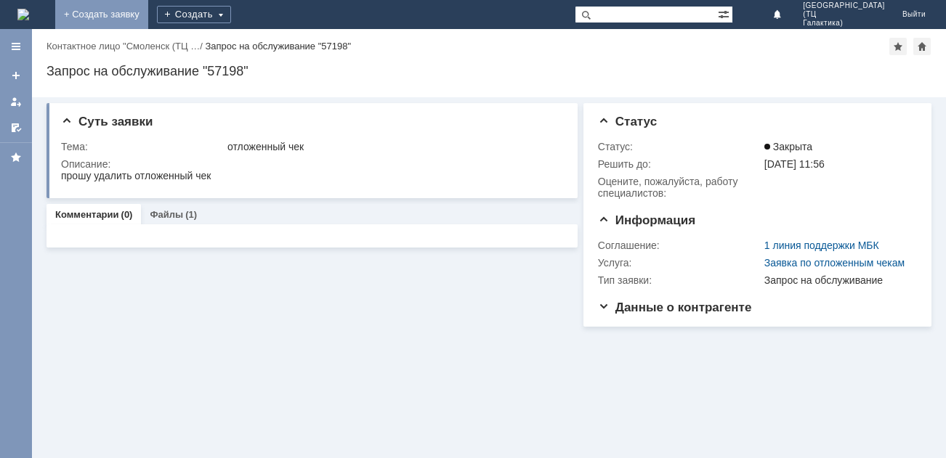
click at [148, 11] on link "+ Создать заявку" at bounding box center [101, 14] width 93 height 29
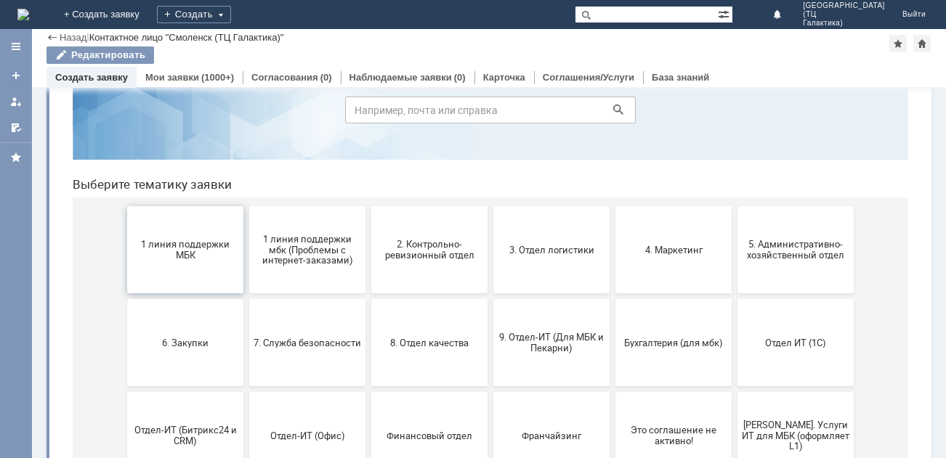
scroll to position [145, 0]
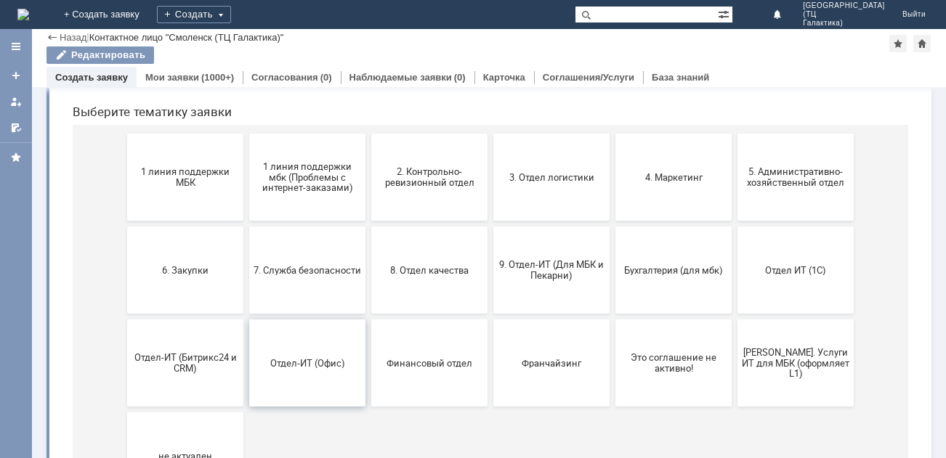
drag, startPoint x: 301, startPoint y: 370, endPoint x: 362, endPoint y: 329, distance: 73.1
click at [301, 370] on button "Отдел-ИТ (Офис)" at bounding box center [307, 363] width 116 height 87
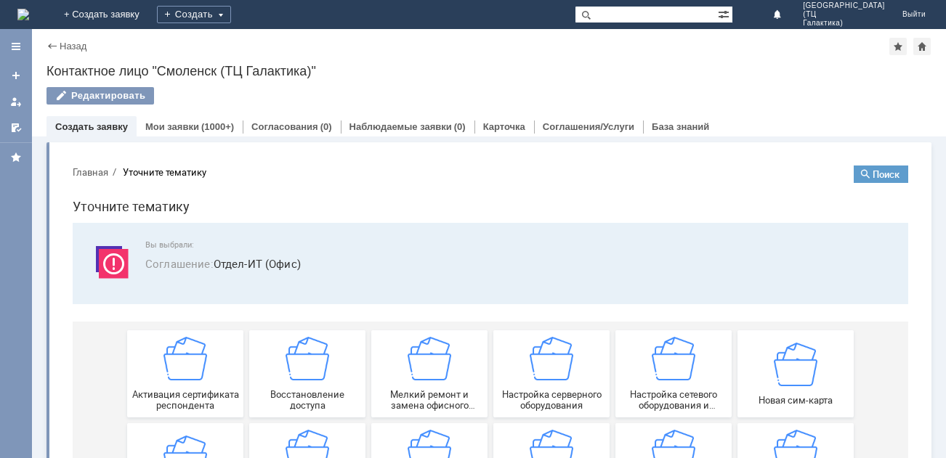
click at [853, 173] on button "Поиск" at bounding box center [880, 174] width 54 height 17
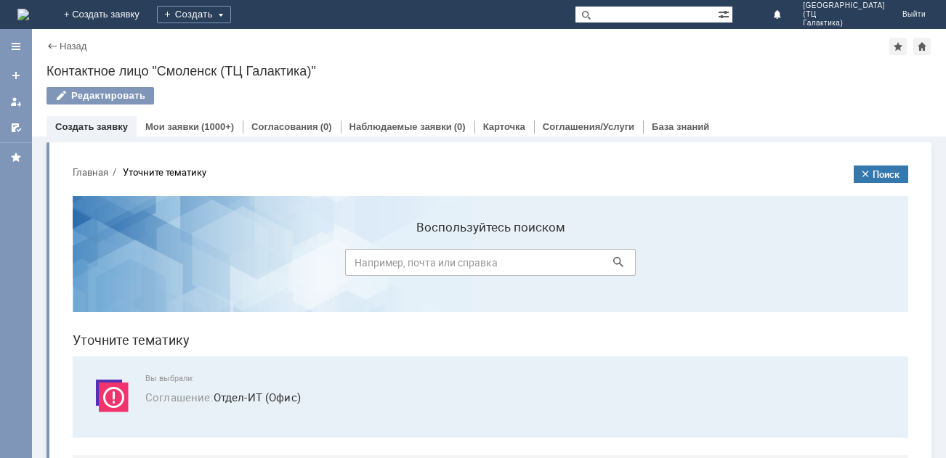
click at [463, 259] on input at bounding box center [490, 262] width 291 height 27
type input "выгрузить накладные"
click at [613, 264] on icon at bounding box center [618, 262] width 10 height 10
